Goal: Task Accomplishment & Management: Use online tool/utility

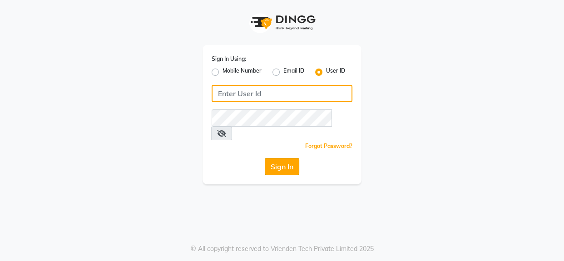
type input "1909makeover"
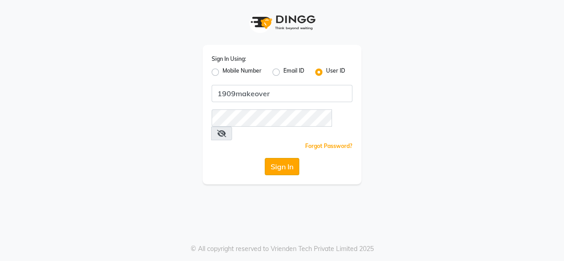
click at [281, 158] on button "Sign In" at bounding box center [282, 166] width 35 height 17
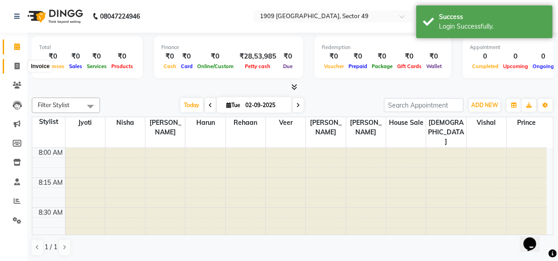
click at [15, 63] on icon at bounding box center [17, 66] width 5 height 7
select select "6923"
select select "service"
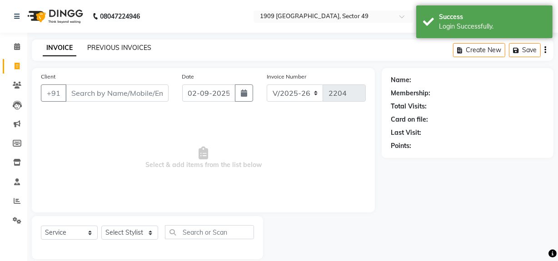
click at [125, 45] on link "PREVIOUS INVOICES" at bounding box center [119, 48] width 64 height 8
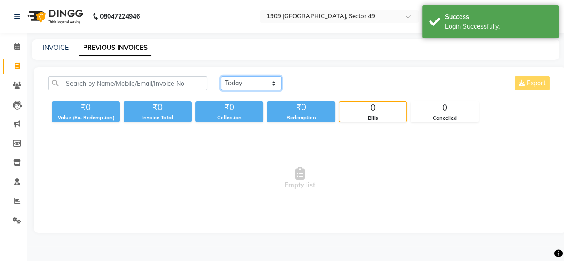
click at [250, 85] on select "[DATE] [DATE] Custom Range" at bounding box center [251, 83] width 61 height 14
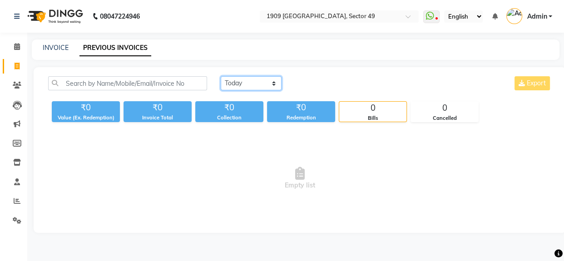
select select "[DATE]"
click at [221, 76] on select "[DATE] [DATE] Custom Range" at bounding box center [251, 83] width 61 height 14
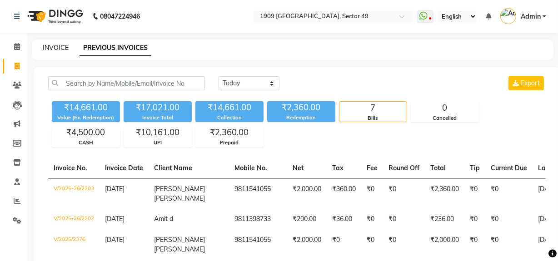
click at [48, 46] on link "INVOICE" at bounding box center [56, 48] width 26 height 8
select select "6923"
select select "service"
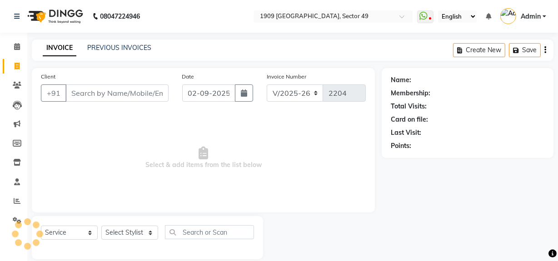
scroll to position [12, 0]
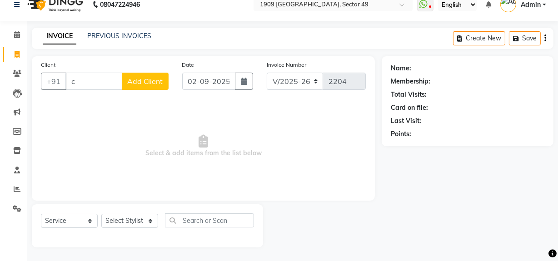
type input "c"
